Goal: Task Accomplishment & Management: Use online tool/utility

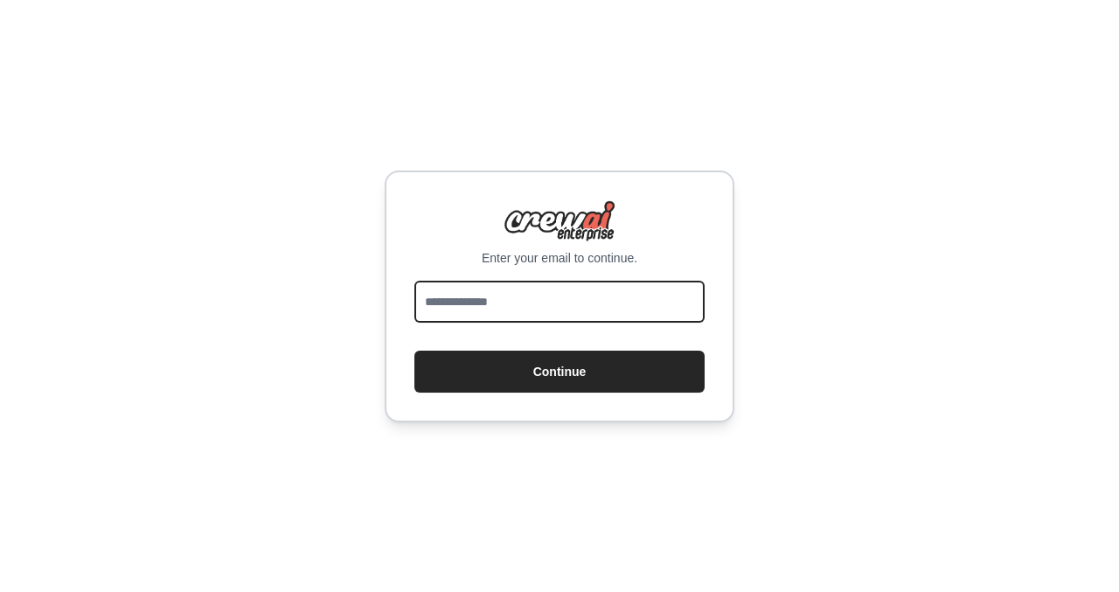
click at [533, 289] on input "email" at bounding box center [560, 302] width 290 height 42
click at [556, 302] on input "**********" at bounding box center [560, 302] width 290 height 42
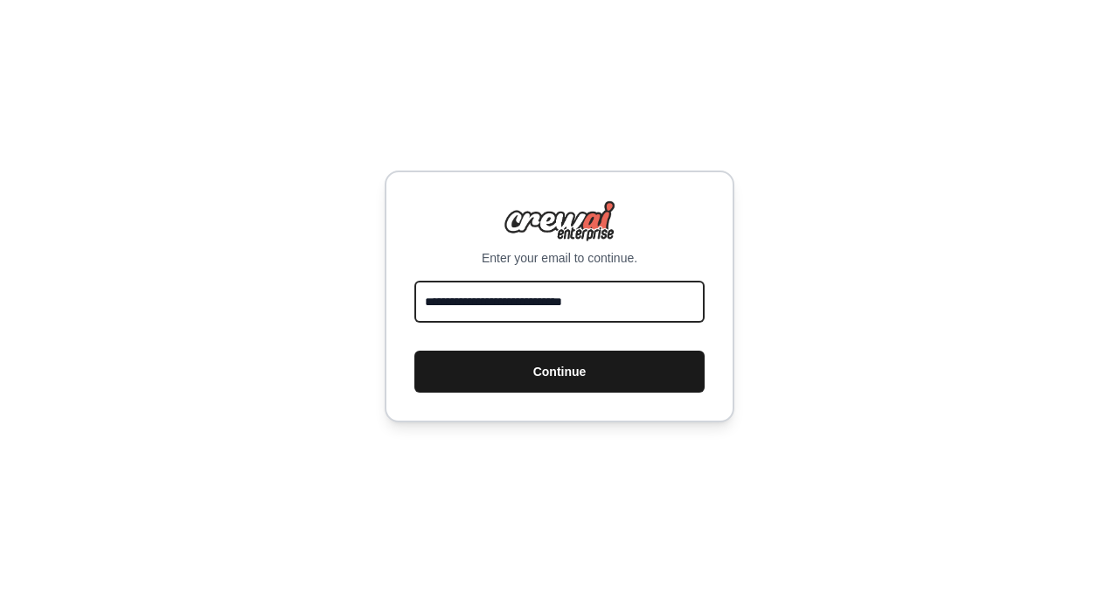
type input "**********"
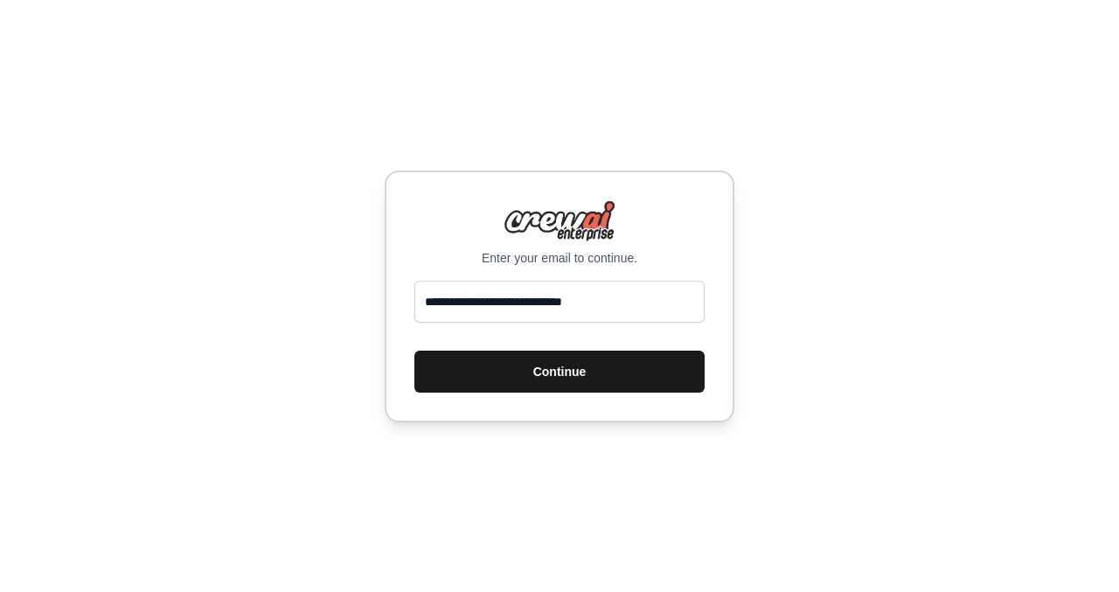
click at [536, 369] on button "Continue" at bounding box center [560, 372] width 290 height 42
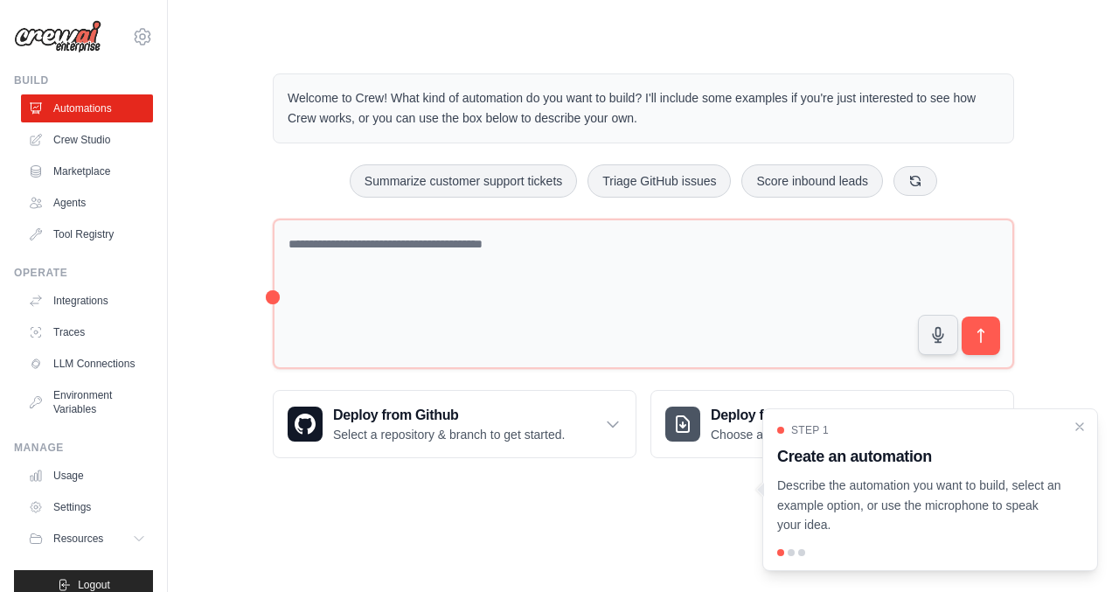
click at [1067, 427] on div "Step 1 Create an automation Describe the automation you want to build, select a…" at bounding box center [930, 479] width 306 height 112
click at [1084, 427] on icon "Close walkthrough" at bounding box center [1080, 426] width 16 height 16
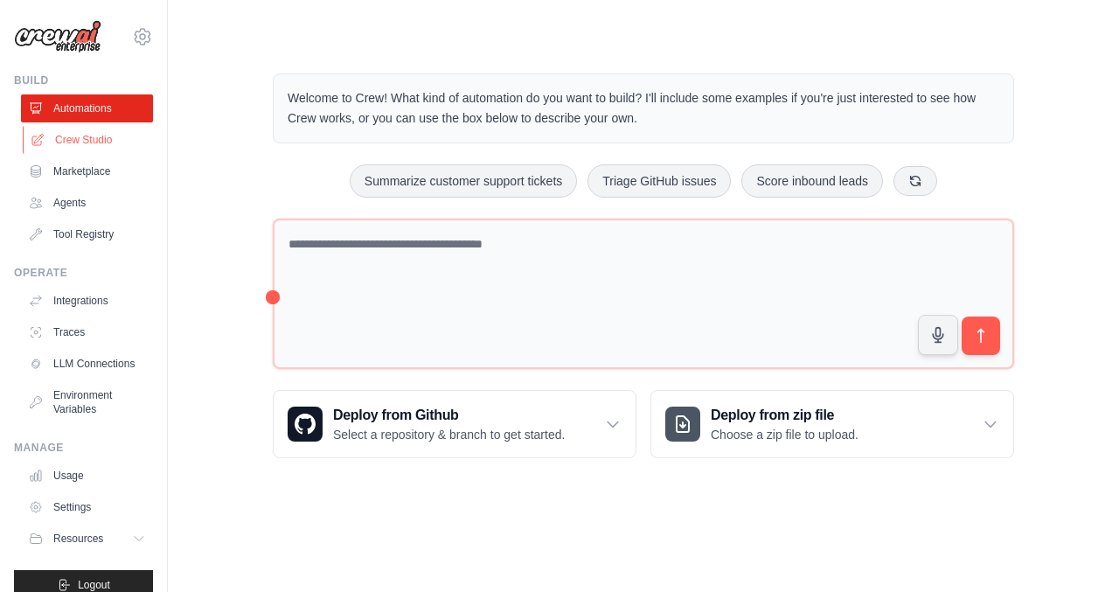
click at [60, 138] on link "Crew Studio" at bounding box center [89, 140] width 132 height 28
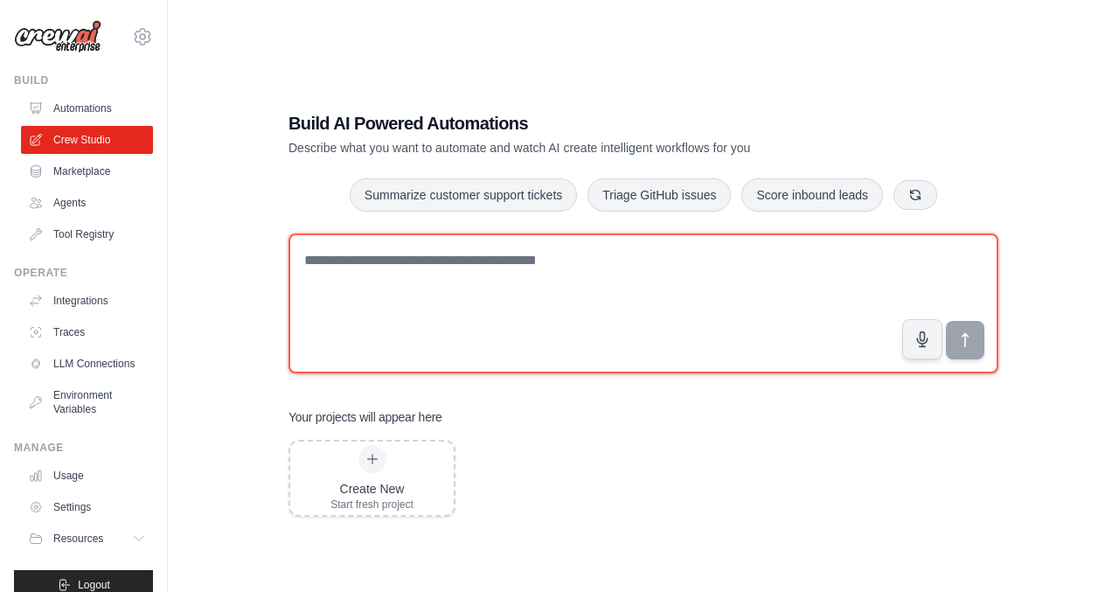
click at [567, 270] on textarea at bounding box center [644, 304] width 710 height 140
type textarea "*"
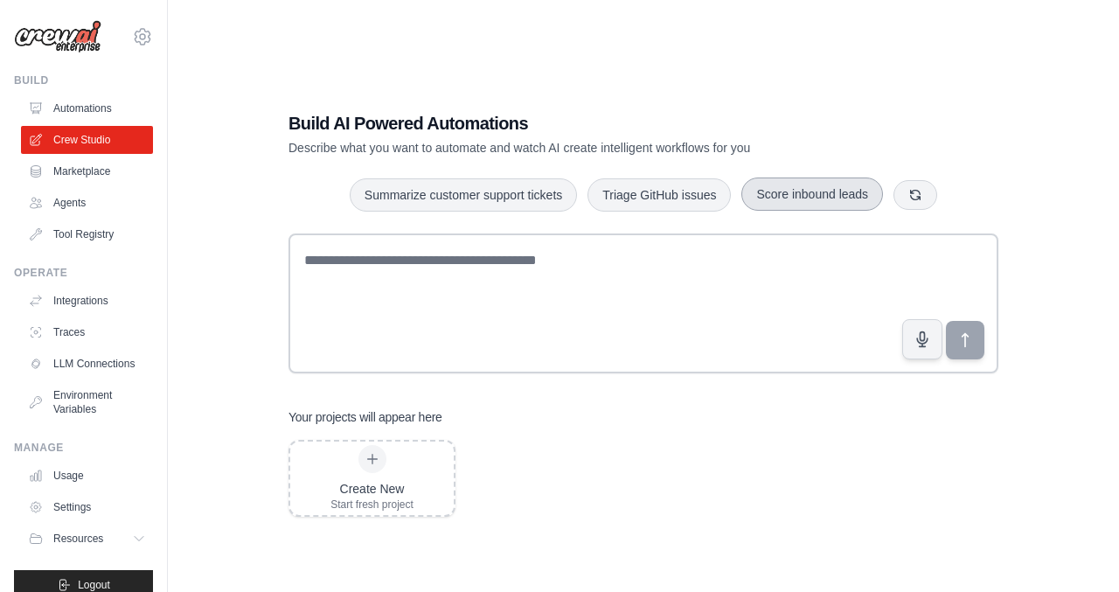
click at [858, 191] on button "Score inbound leads" at bounding box center [813, 194] width 142 height 33
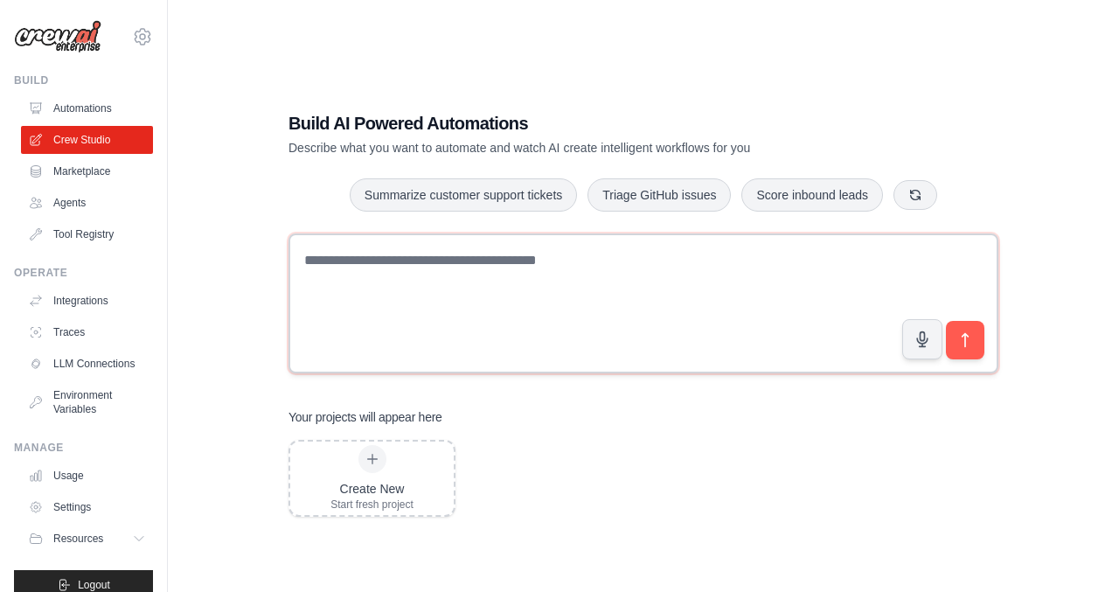
click at [532, 329] on textarea "**********" at bounding box center [644, 304] width 710 height 140
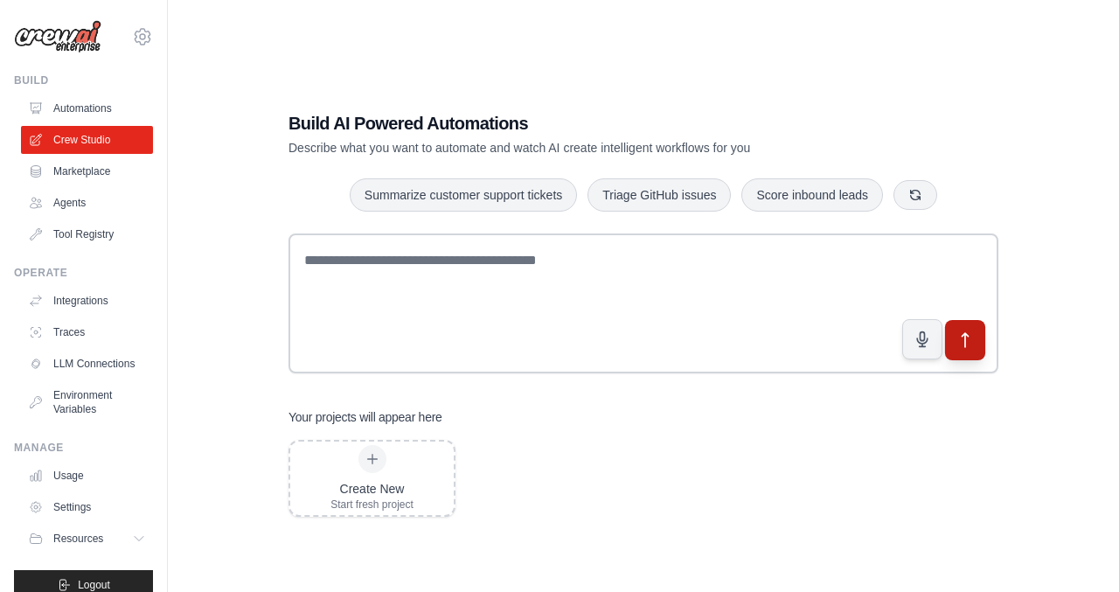
click at [969, 341] on icon "submit" at bounding box center [966, 340] width 18 height 18
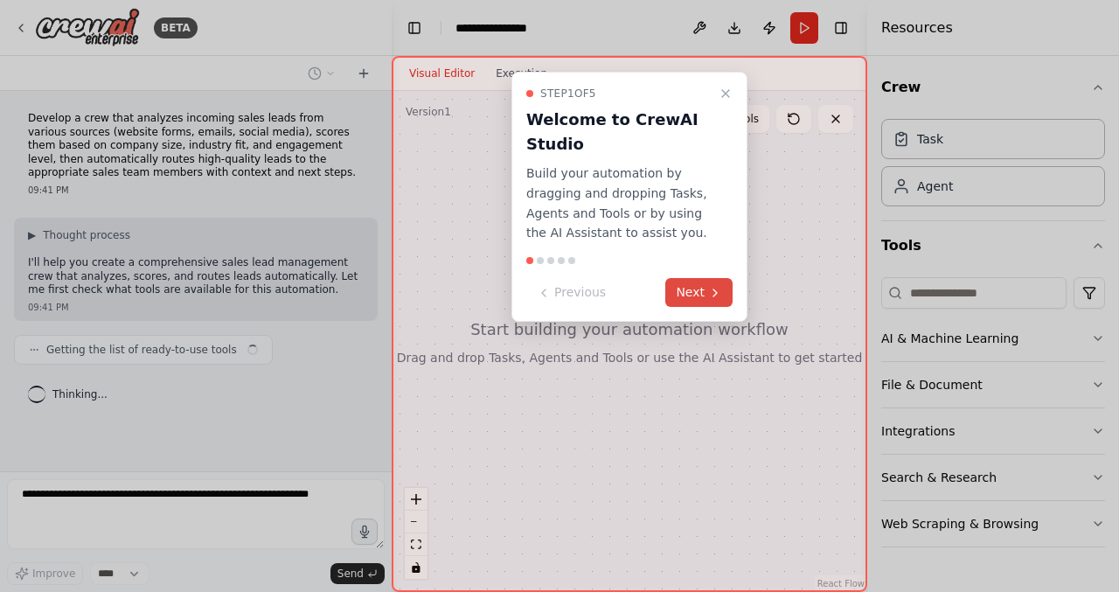
click at [700, 296] on button "Next" at bounding box center [699, 292] width 67 height 29
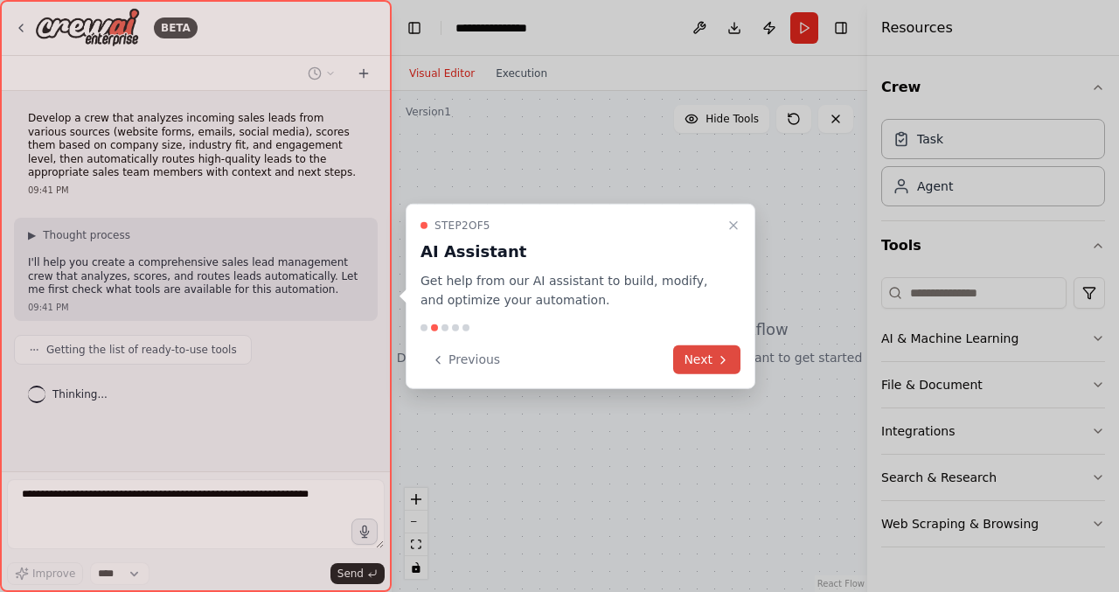
click at [704, 355] on button "Next" at bounding box center [706, 359] width 67 height 29
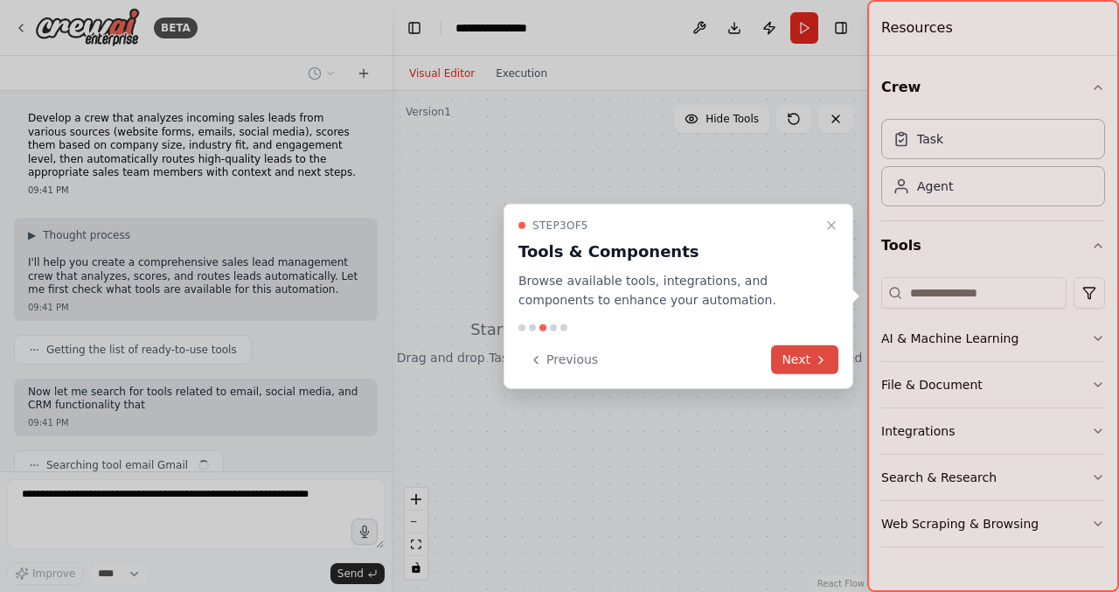
scroll to position [67, 0]
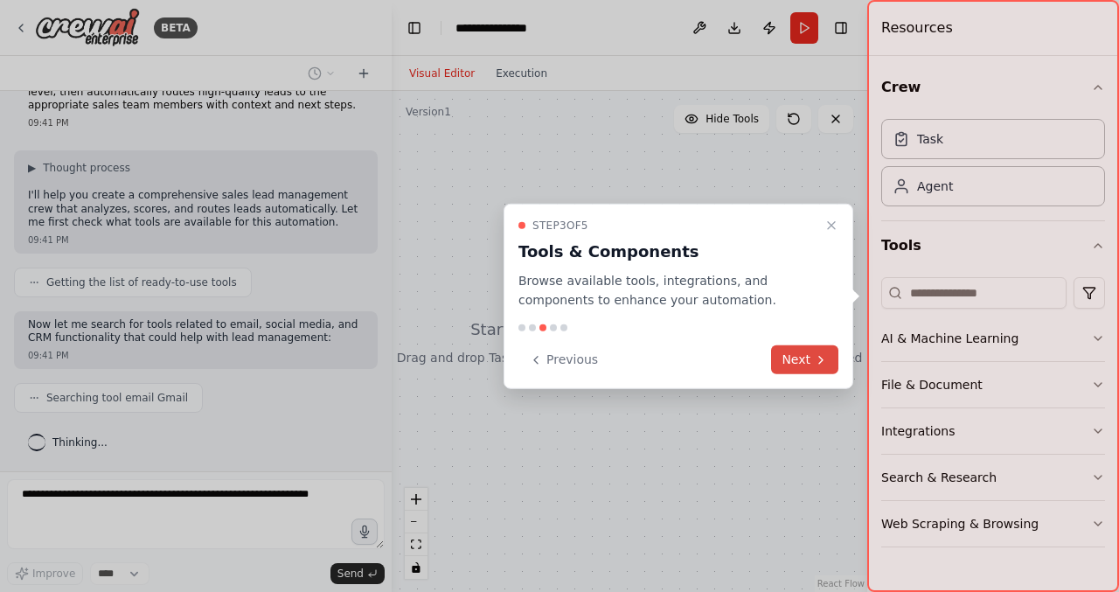
click at [822, 373] on button "Next" at bounding box center [804, 359] width 67 height 29
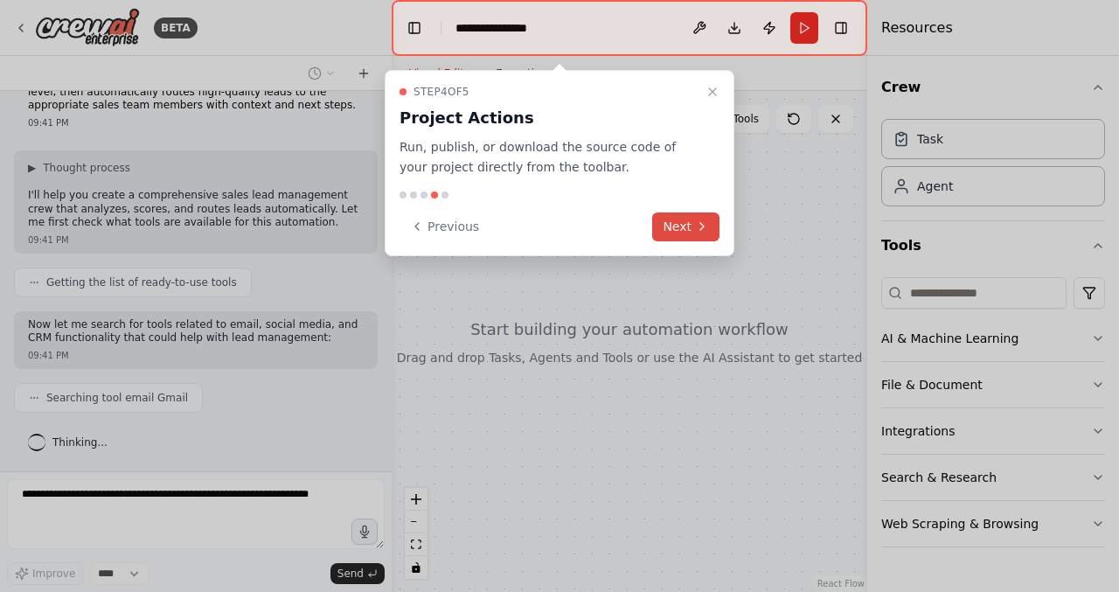
scroll to position [111, 0]
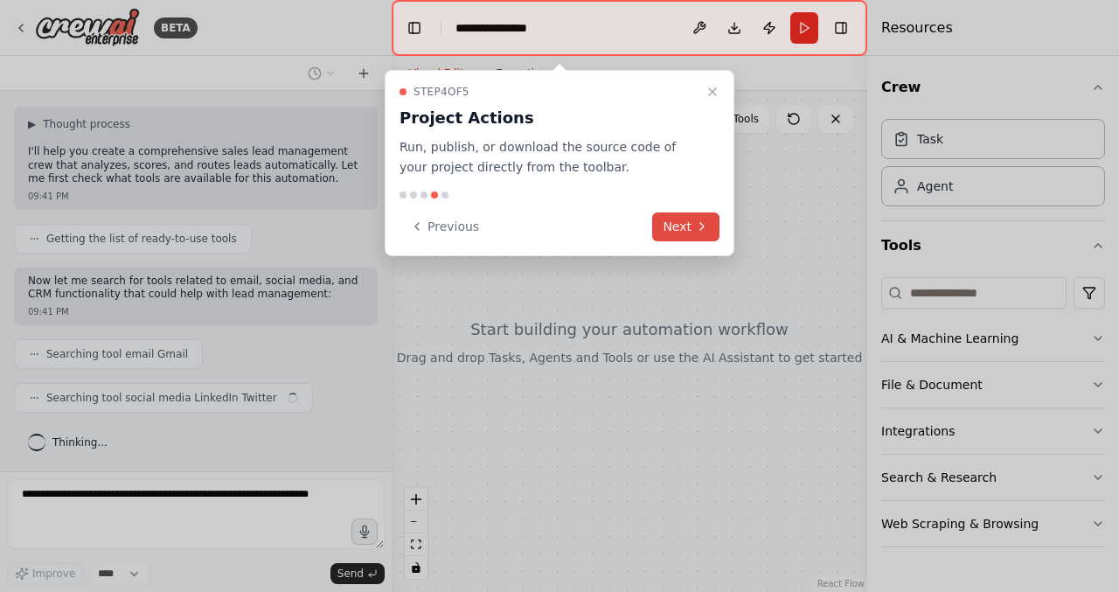
click at [664, 233] on button "Next" at bounding box center [685, 227] width 67 height 29
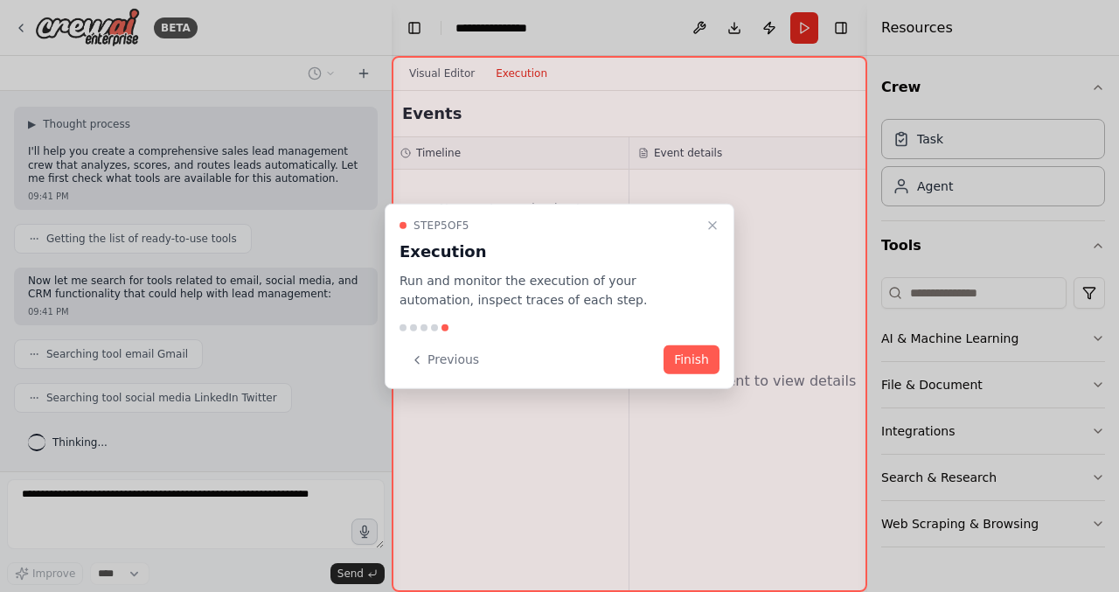
scroll to position [155, 0]
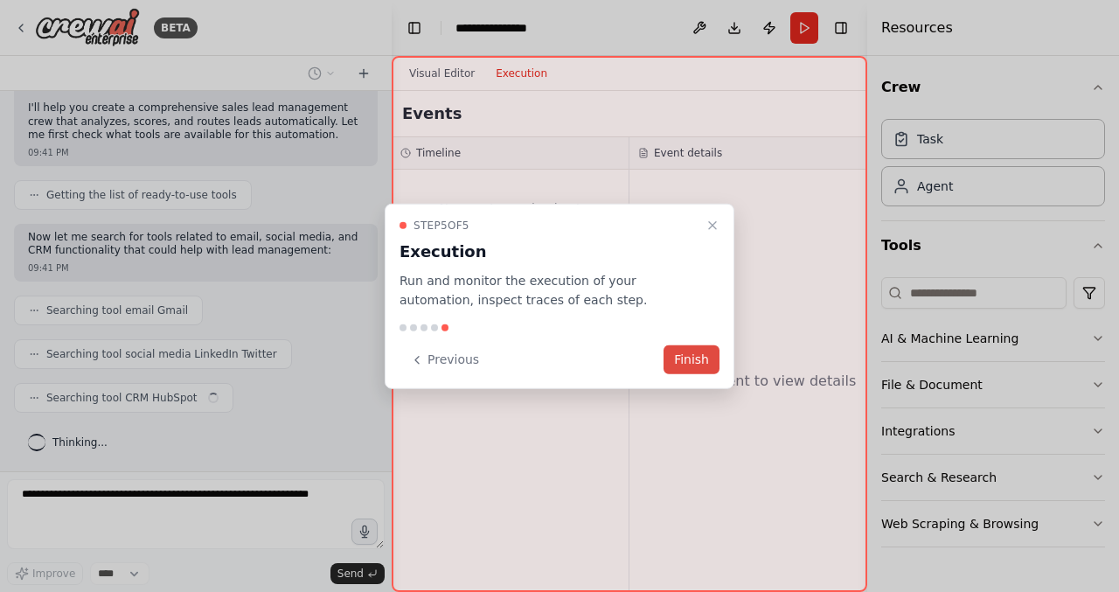
click at [704, 364] on button "Finish" at bounding box center [692, 359] width 56 height 29
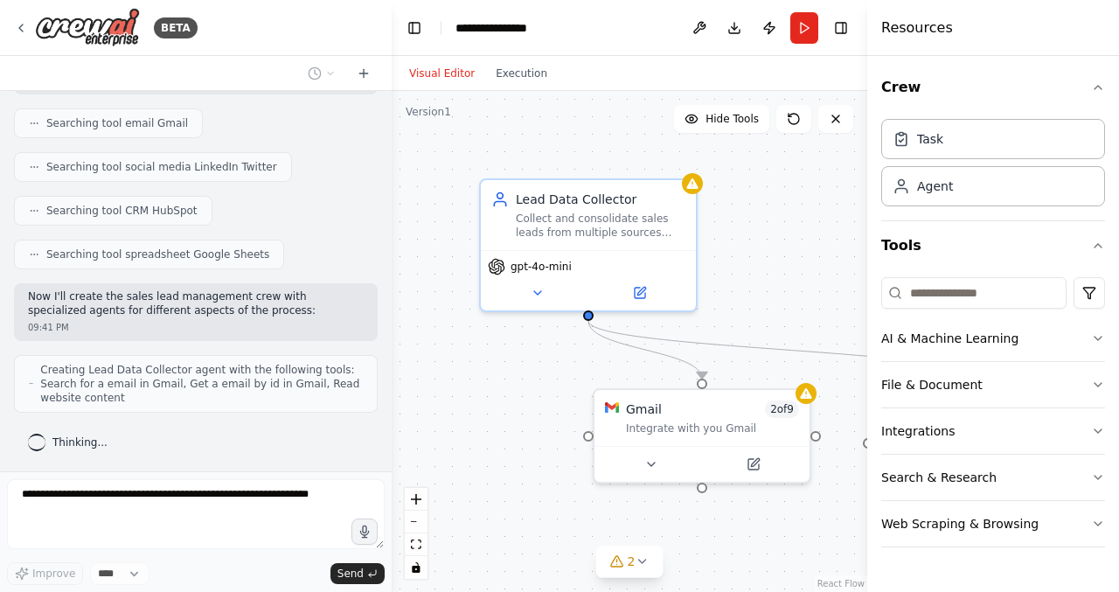
scroll to position [414, 0]
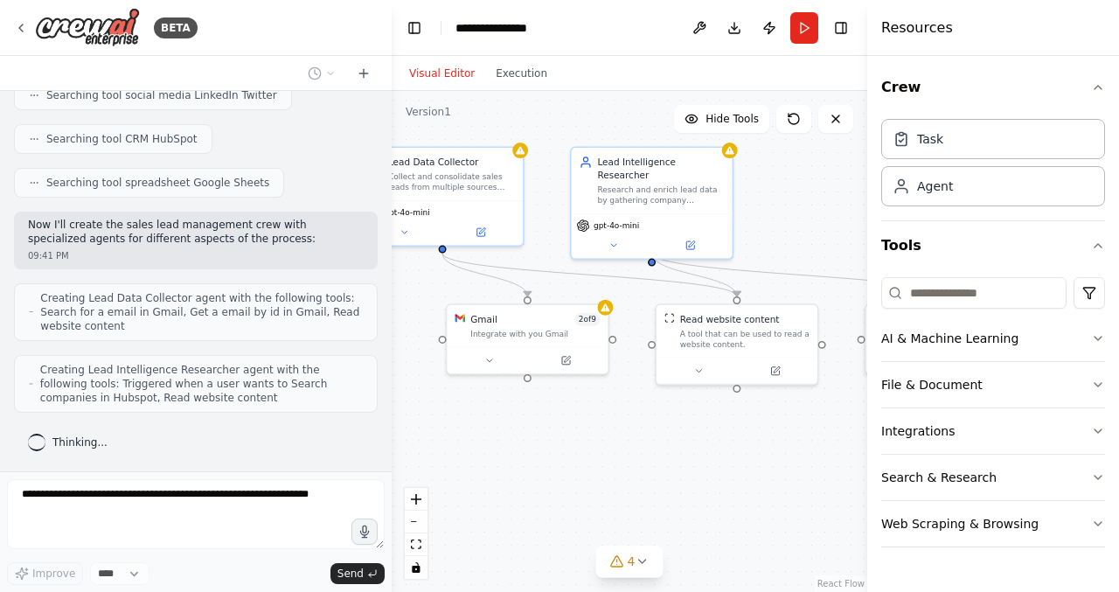
drag, startPoint x: 546, startPoint y: 374, endPoint x: 358, endPoint y: 331, distance: 193.0
click at [358, 331] on div "**********" at bounding box center [559, 296] width 1119 height 592
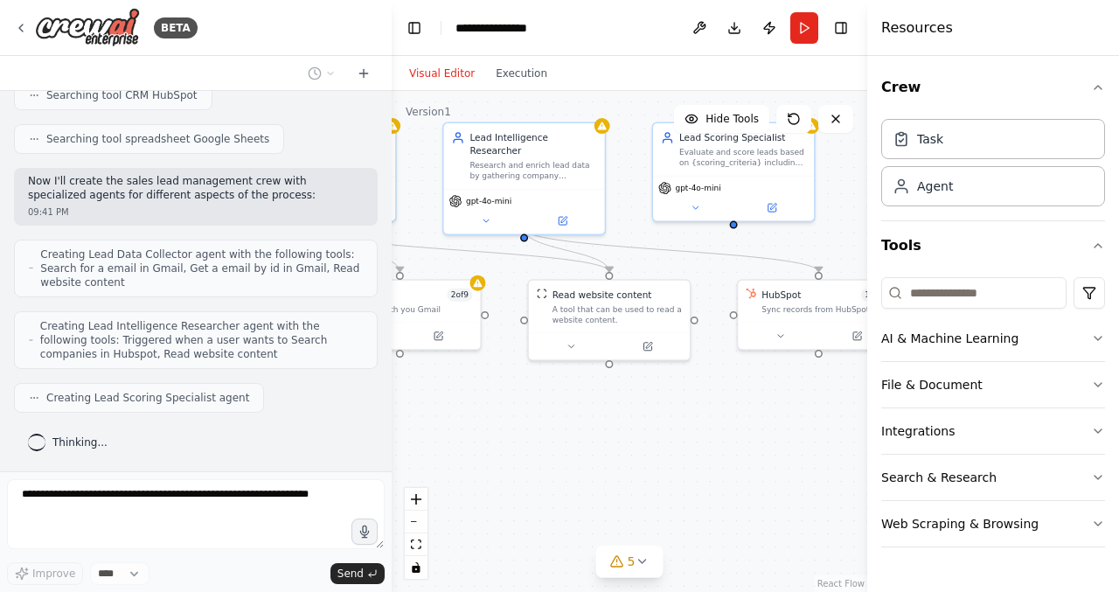
drag, startPoint x: 714, startPoint y: 466, endPoint x: 609, endPoint y: 445, distance: 107.0
click at [609, 445] on div ".deletable-edge-delete-btn { width: 20px; height: 20px; border: 0px solid #ffff…" at bounding box center [630, 341] width 476 height 501
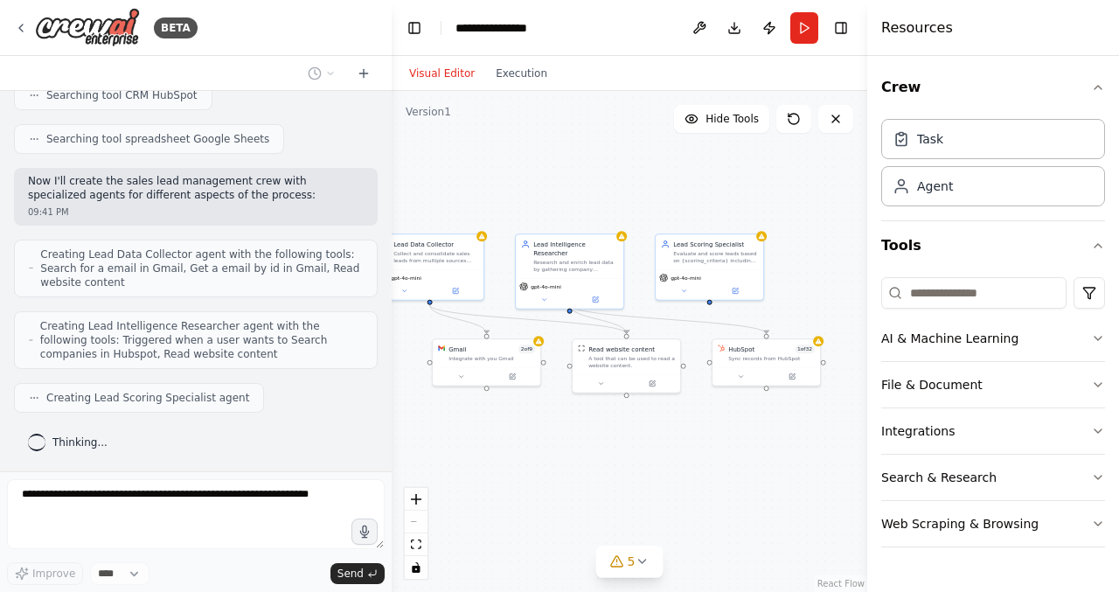
scroll to position [515, 0]
